Goal: Check status: Check status

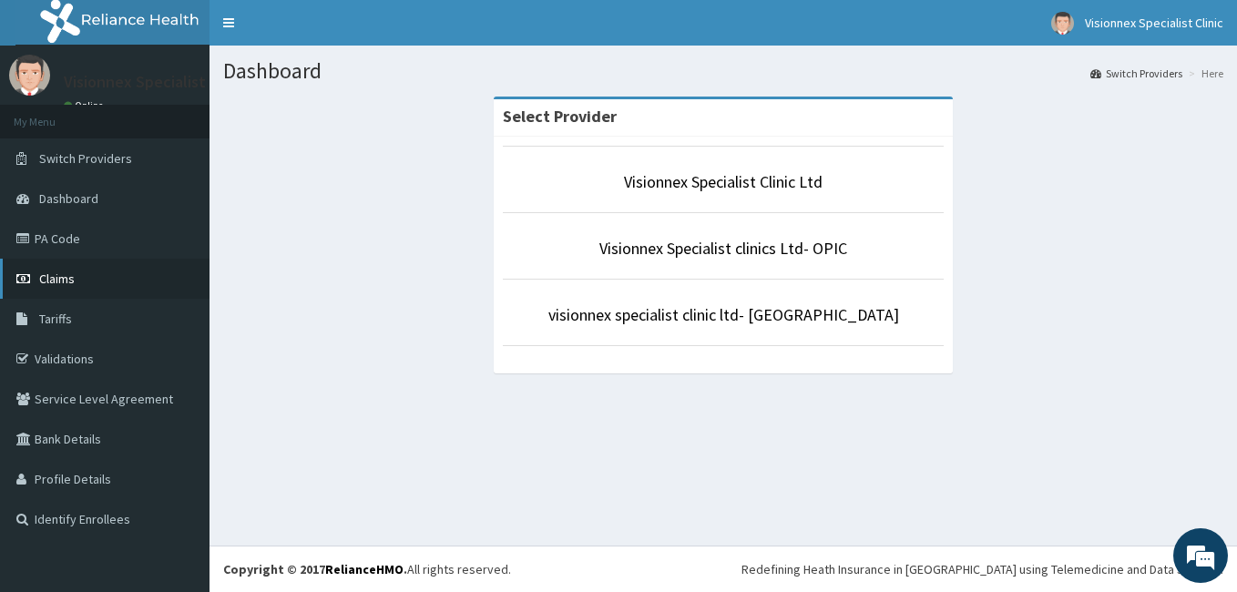
click at [65, 282] on span "Claims" at bounding box center [57, 278] width 36 height 16
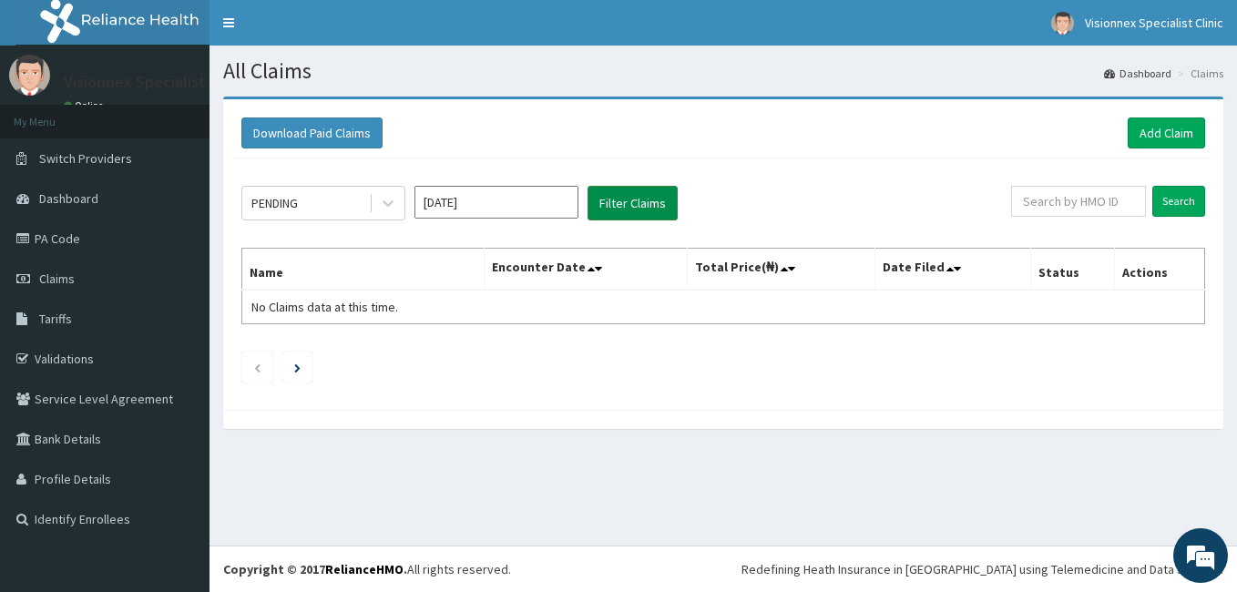
click at [652, 203] on button "Filter Claims" at bounding box center [632, 203] width 90 height 35
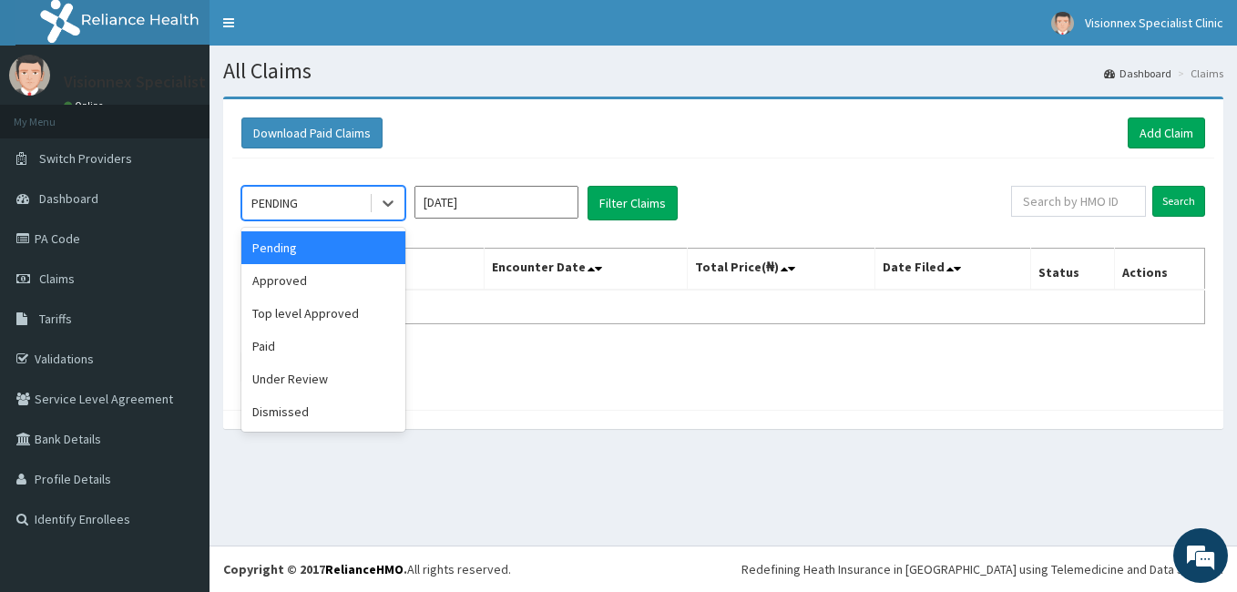
click at [354, 201] on div "PENDING" at bounding box center [305, 203] width 127 height 29
click at [327, 273] on div "Approved" at bounding box center [323, 280] width 164 height 33
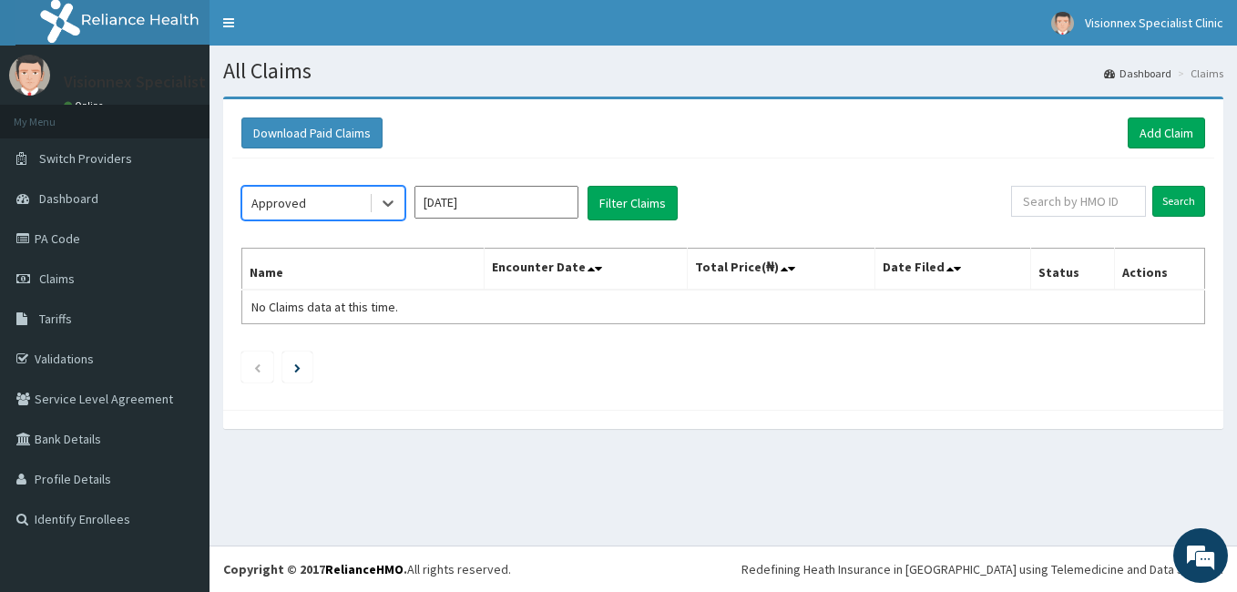
click at [676, 184] on div "option Approved, selected. Select is focused ,type to refine list, press Down t…" at bounding box center [723, 279] width 982 height 242
click at [663, 195] on button "Filter Claims" at bounding box center [632, 203] width 90 height 35
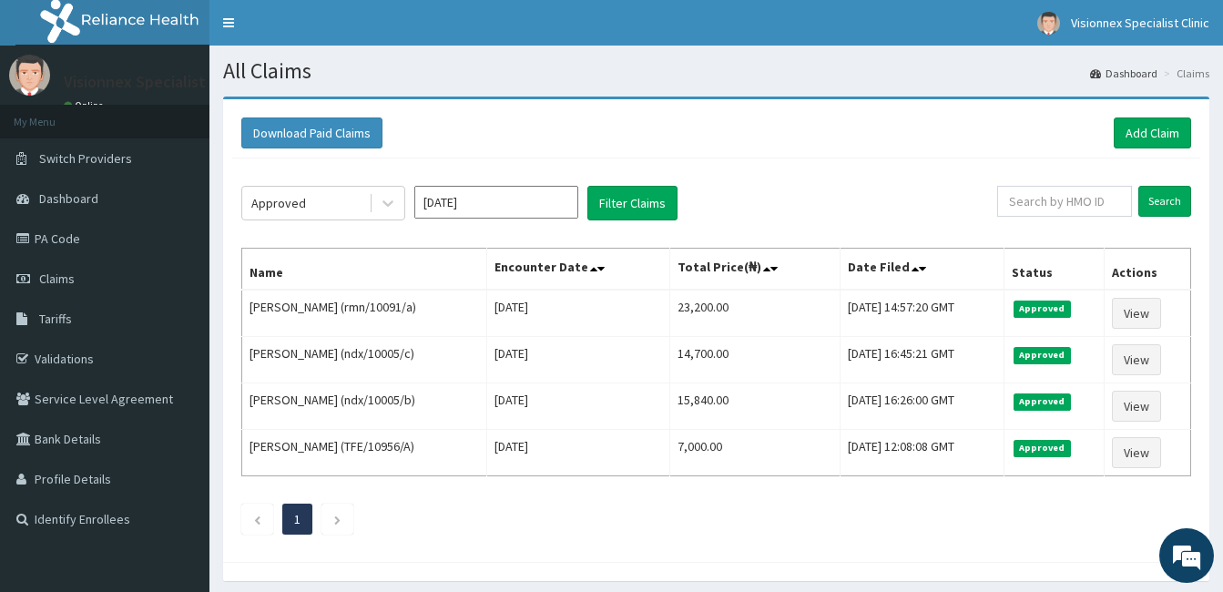
click at [737, 541] on div "Approved Aug 2025 Filter Claims Search Name Encounter Date Total Price(₦) Date …" at bounding box center [716, 355] width 968 height 394
